Goal: Navigation & Orientation: Go to known website

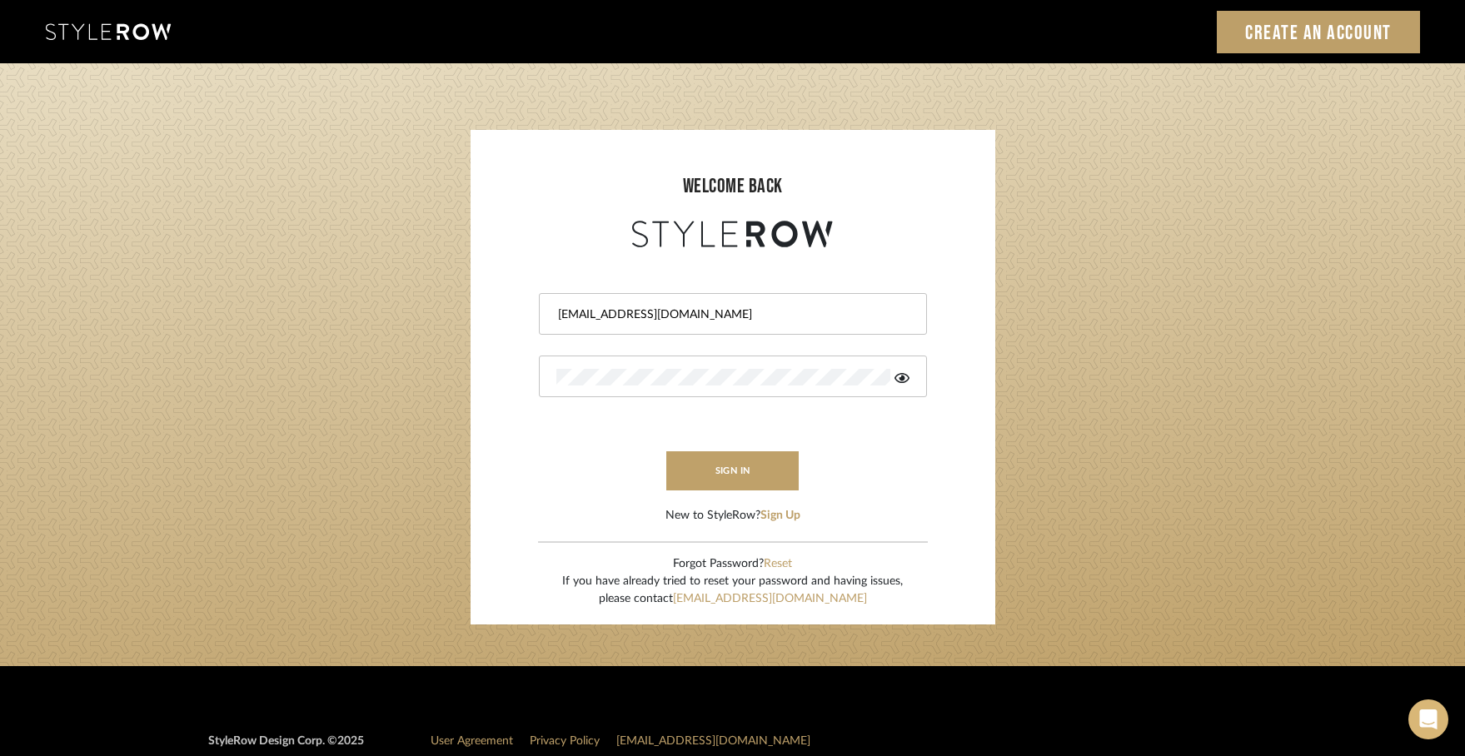
click at [784, 322] on div "info@mauldindesigns.com" at bounding box center [733, 314] width 388 height 42
drag, startPoint x: 577, startPoint y: 316, endPoint x: 506, endPoint y: 316, distance: 70.8
click at [506, 316] on form "info@mauldindesigns.com sign in New to StyleRow? Sign Up" at bounding box center [732, 387] width 491 height 273
type input "james@mauldindesigns.com"
click at [764, 472] on button "sign in" at bounding box center [732, 470] width 133 height 39
